Goal: Information Seeking & Learning: Find specific fact

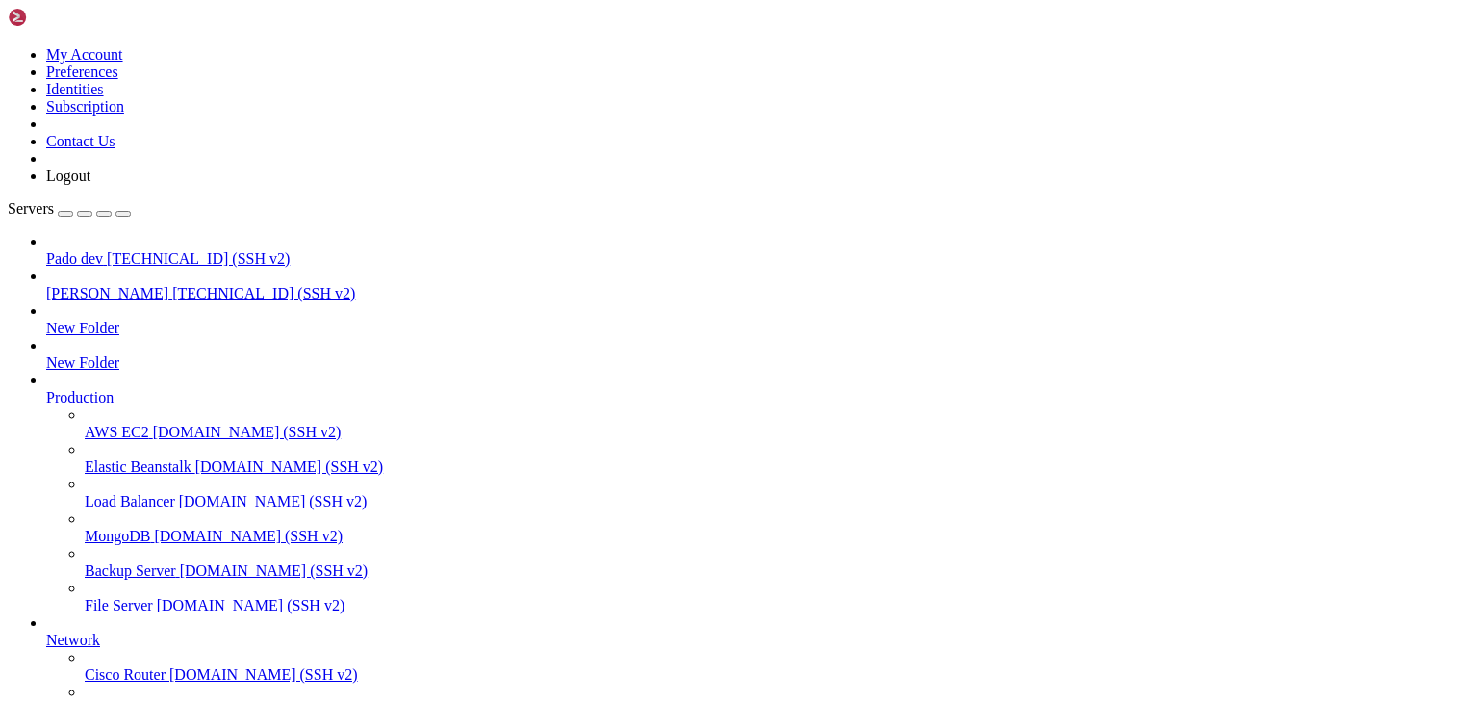
scroll to position [3147, 0]
drag, startPoint x: 370, startPoint y: 1724, endPoint x: 18, endPoint y: 1606, distance: 370.4
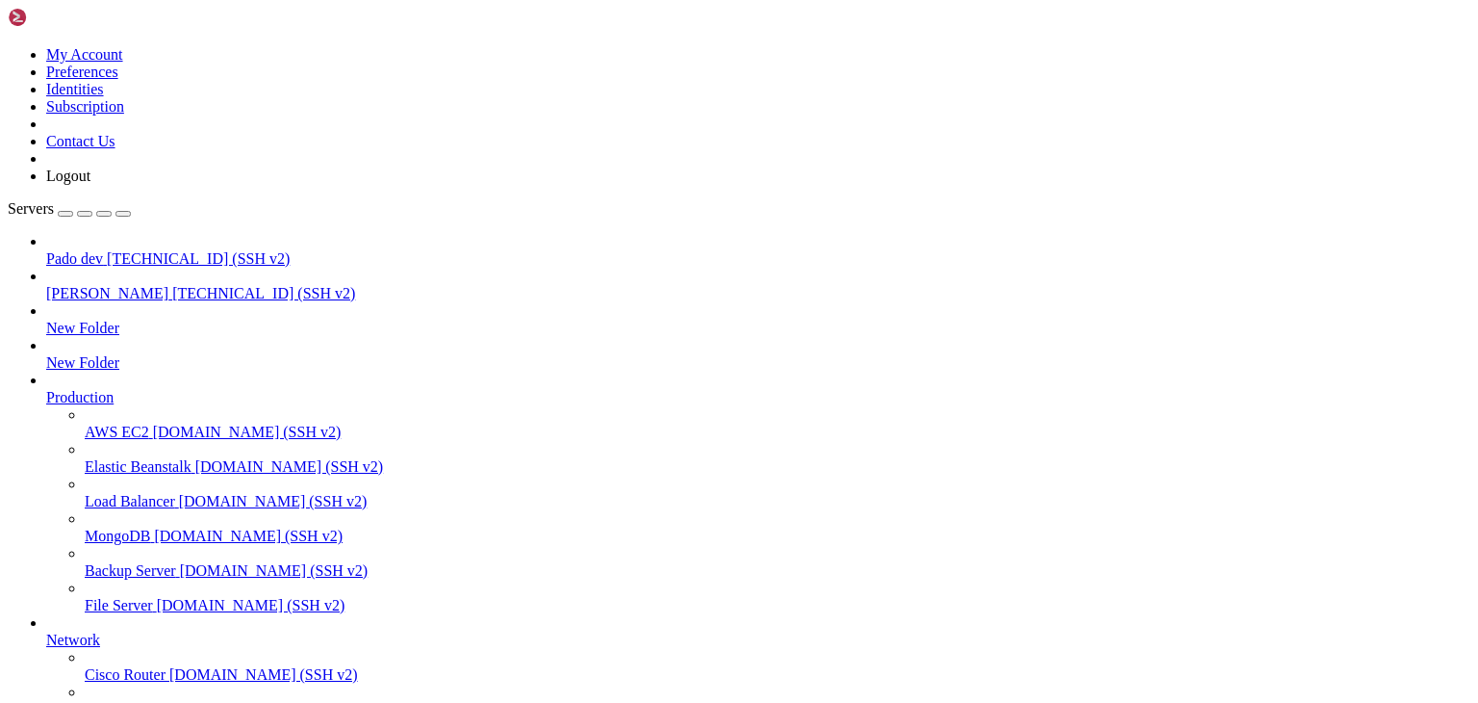
drag, startPoint x: 361, startPoint y: 1754, endPoint x: 16, endPoint y: 1646, distance: 361.0
drag, startPoint x: 179, startPoint y: 1694, endPoint x: 71, endPoint y: 1620, distance: 130.8
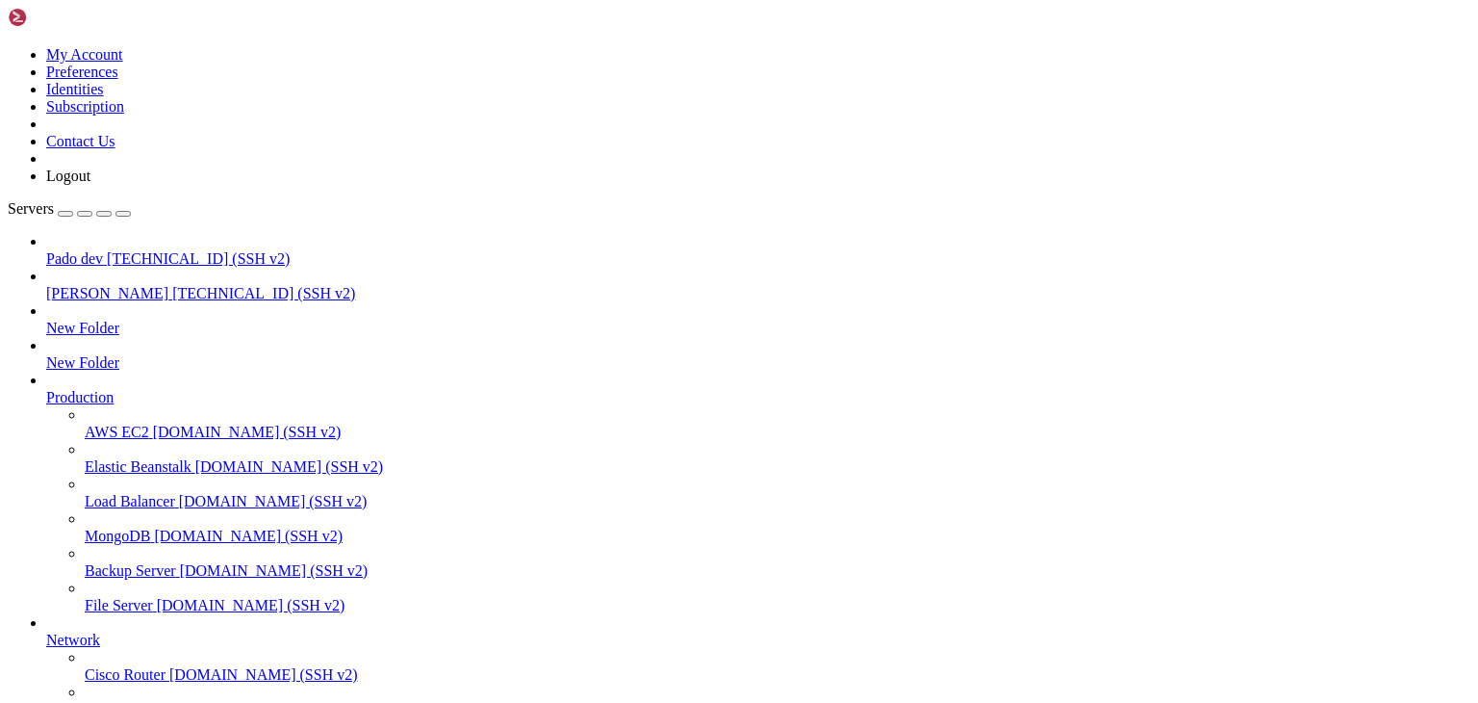
drag, startPoint x: 151, startPoint y: 1593, endPoint x: 18, endPoint y: 1600, distance: 133.0
